Goal: Navigation & Orientation: Find specific page/section

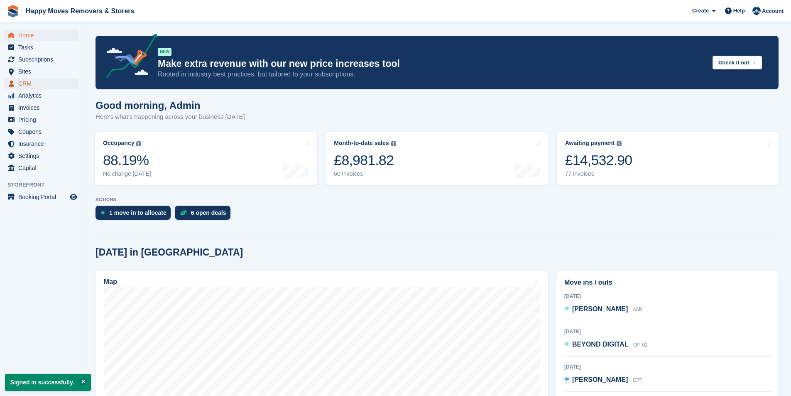
click at [8, 83] on span "menu" at bounding box center [11, 84] width 10 height 10
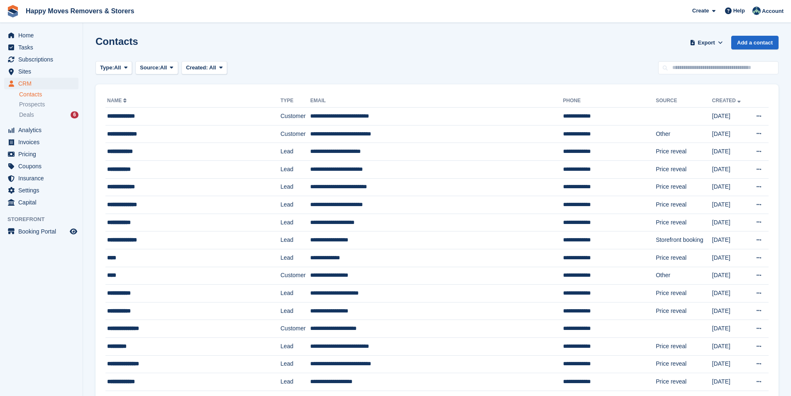
click at [63, 98] on link "Contacts" at bounding box center [48, 95] width 59 height 8
click at [41, 103] on span "Prospects" at bounding box center [32, 105] width 26 height 8
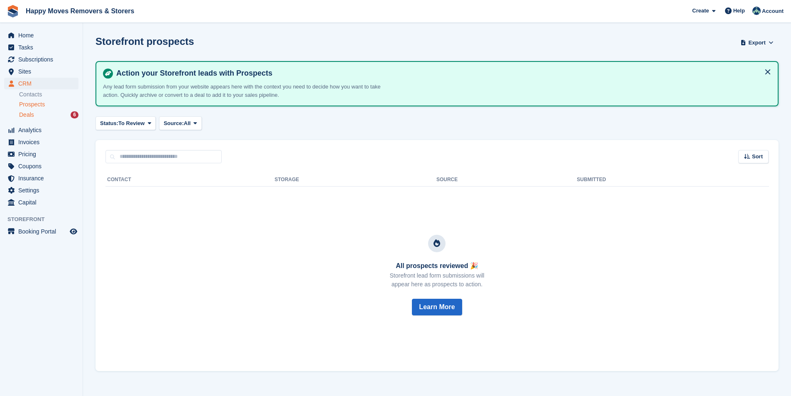
click at [44, 117] on div "Deals 6" at bounding box center [48, 115] width 59 height 8
